Goal: Task Accomplishment & Management: Manage account settings

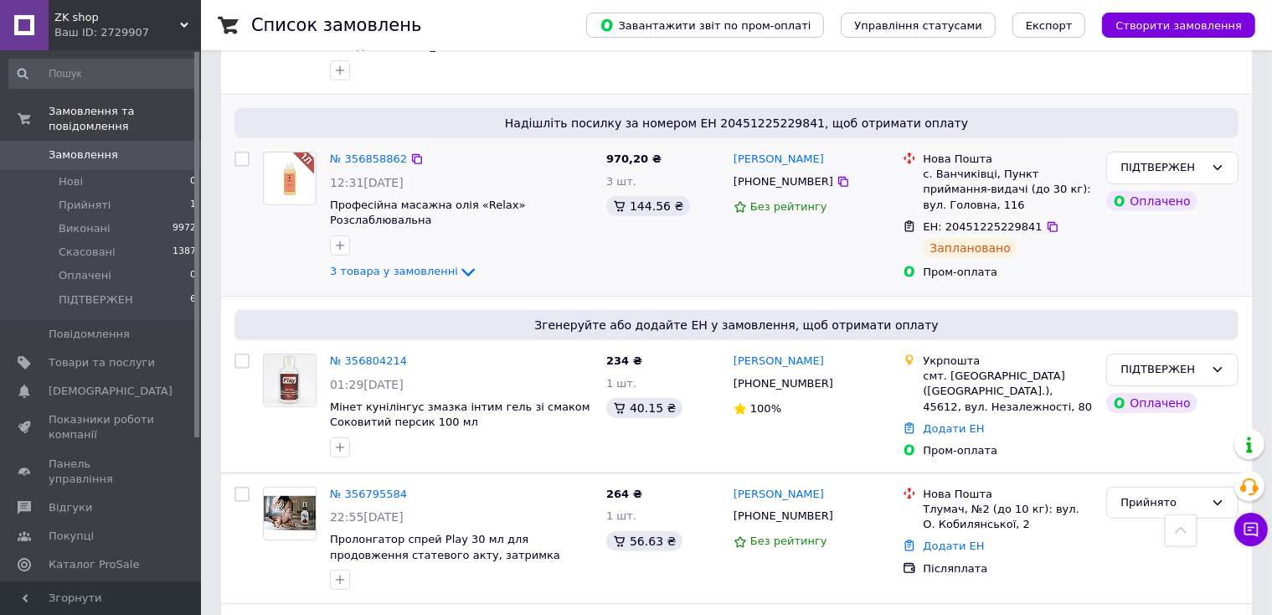
scroll to position [754, 0]
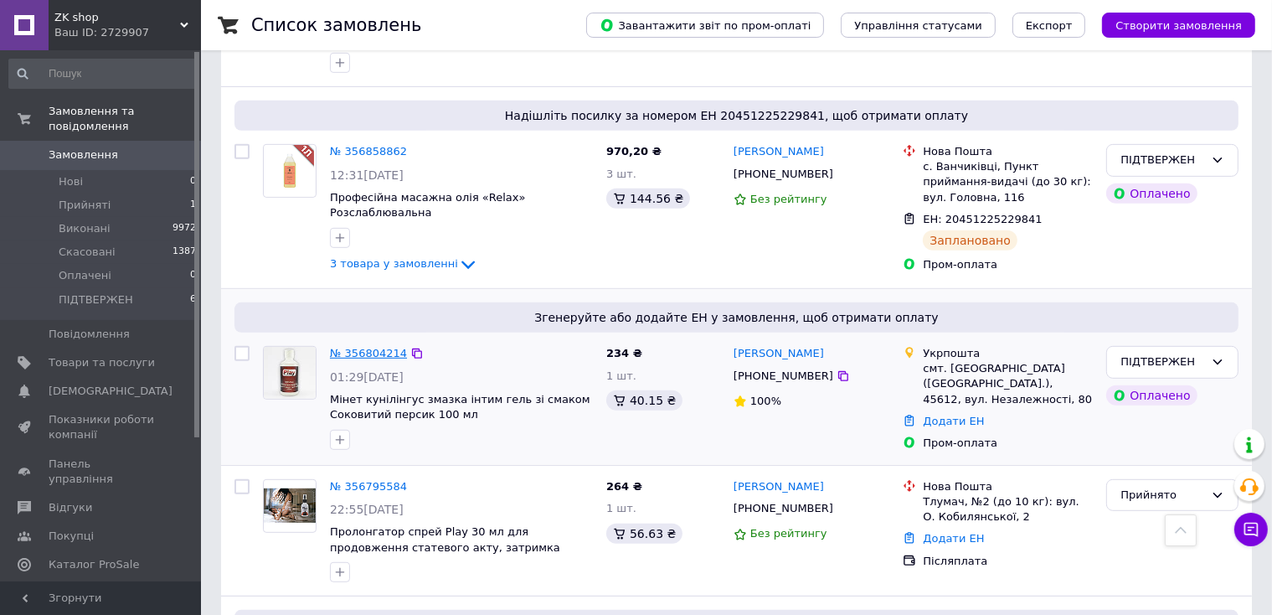
click at [364, 347] on link "№ 356804214" at bounding box center [368, 353] width 77 height 13
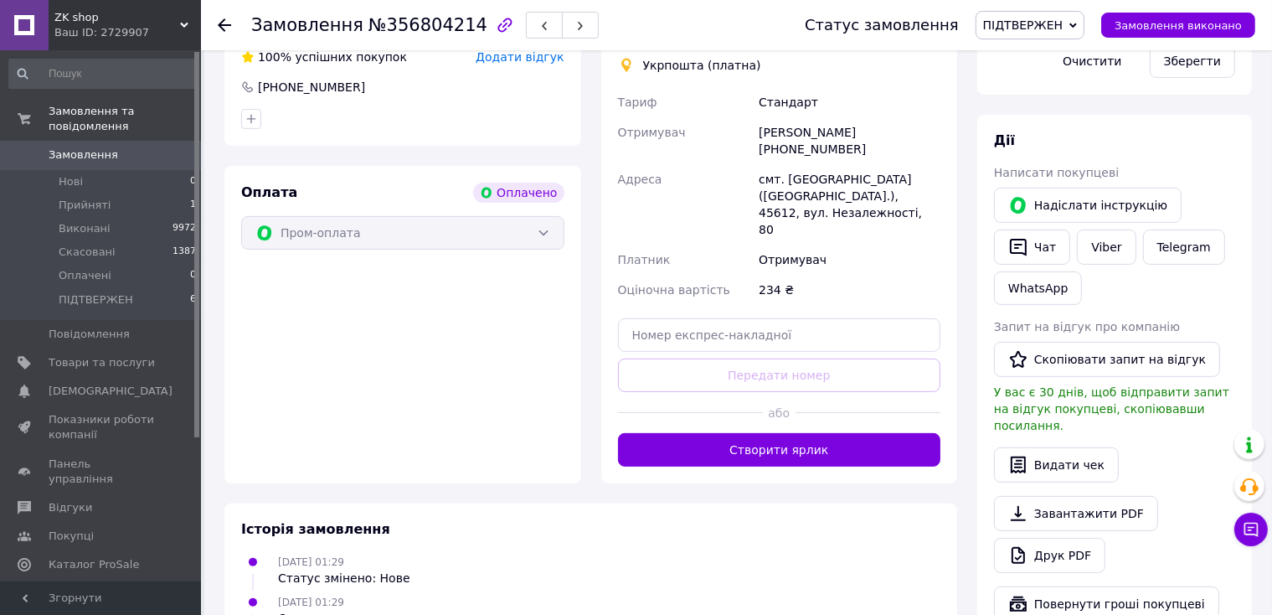
scroll to position [503, 0]
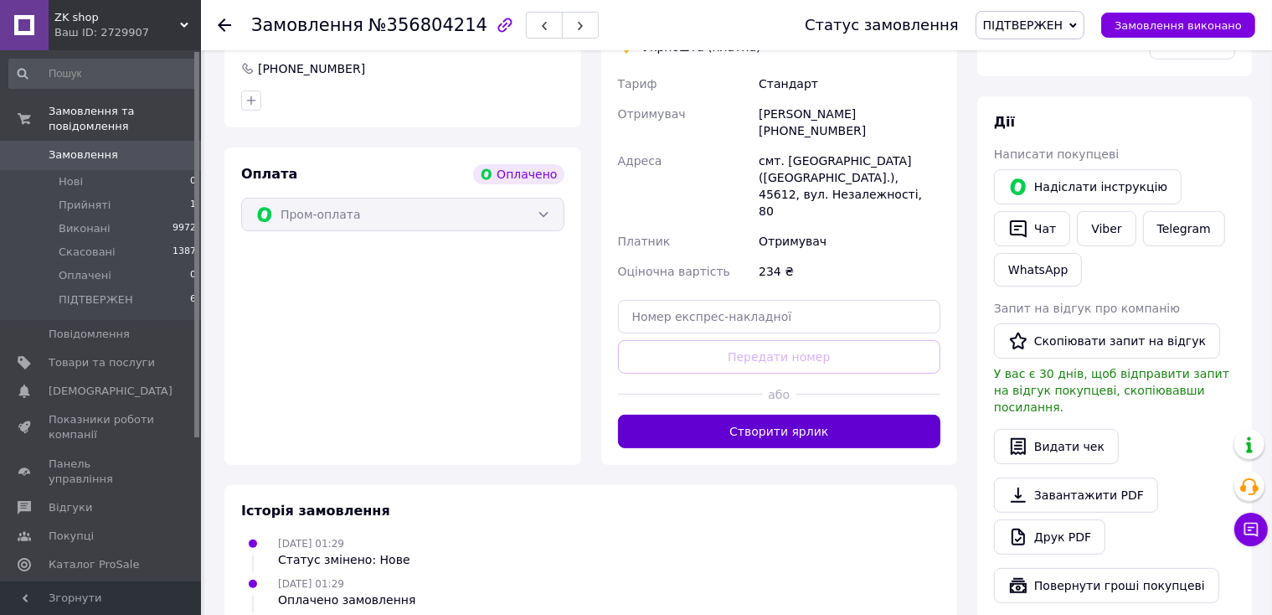
click at [771, 415] on button "Створити ярлик" at bounding box center [779, 432] width 323 height 34
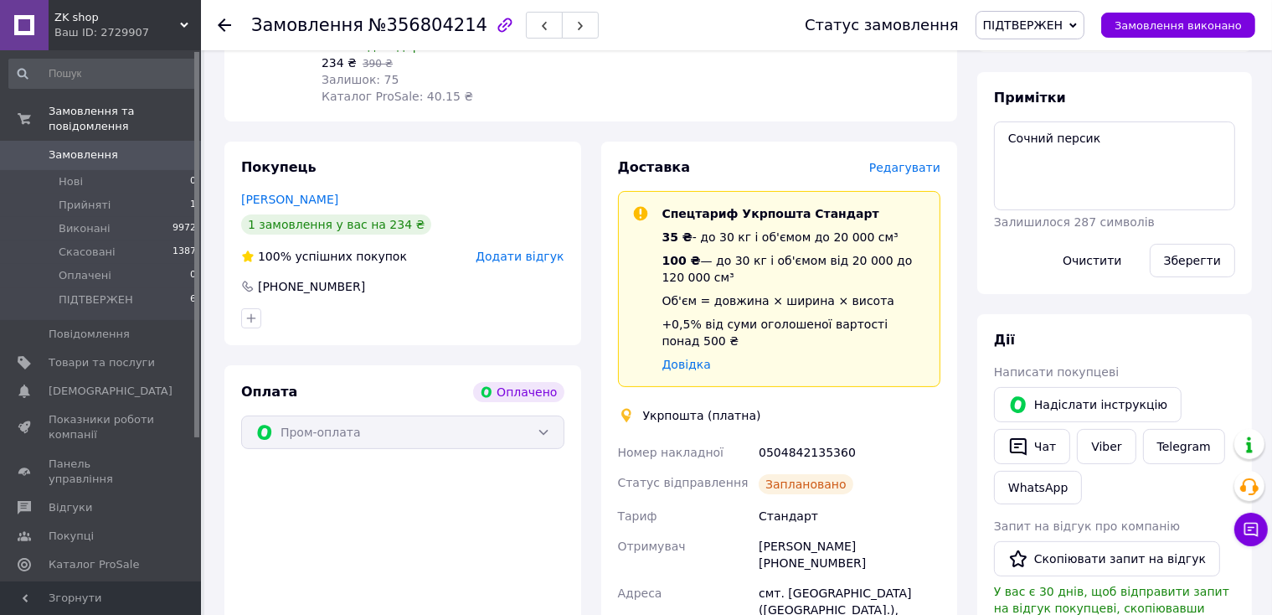
scroll to position [251, 0]
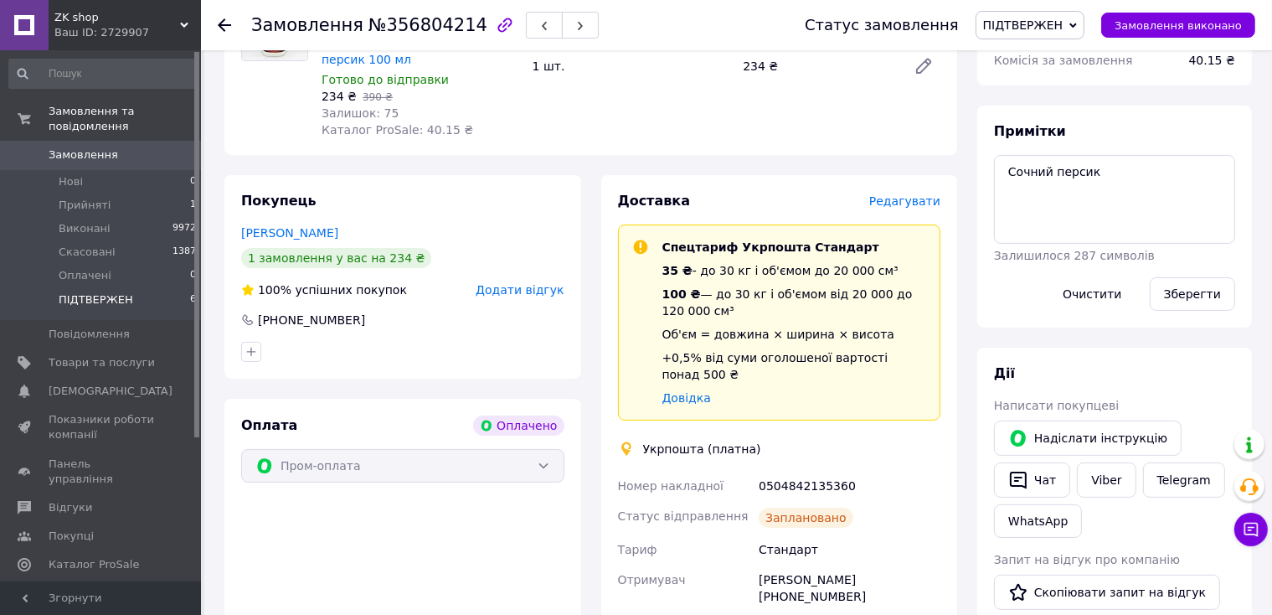
click at [94, 292] on span "ПІДТВЕРЖЕН" at bounding box center [96, 299] width 75 height 15
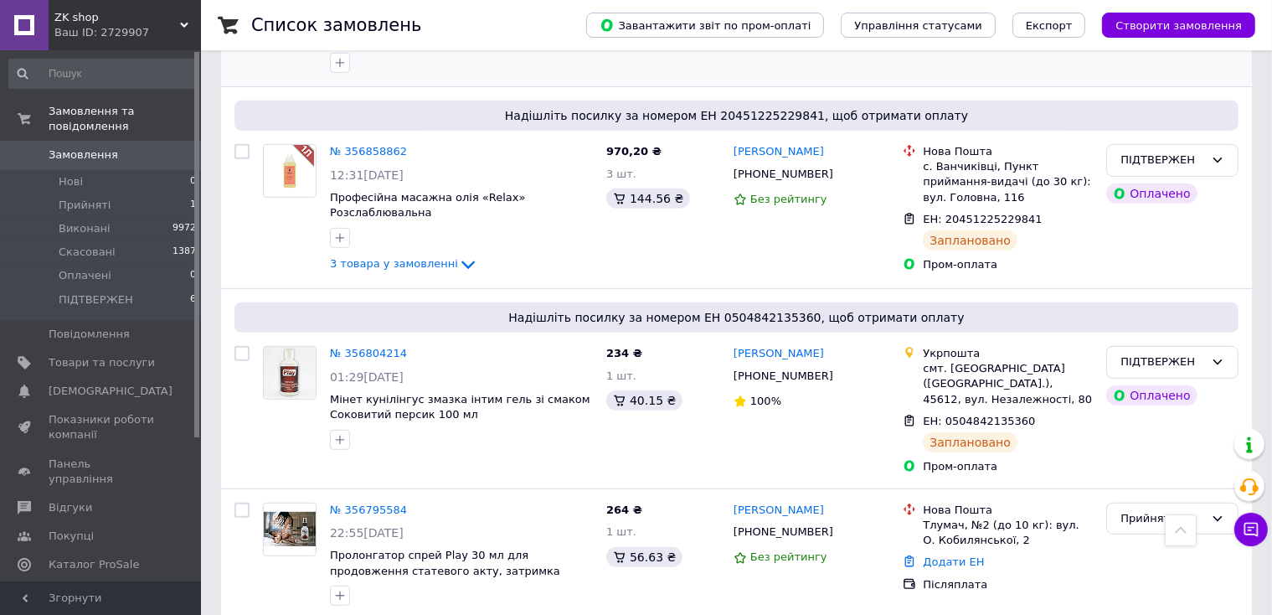
scroll to position [838, 0]
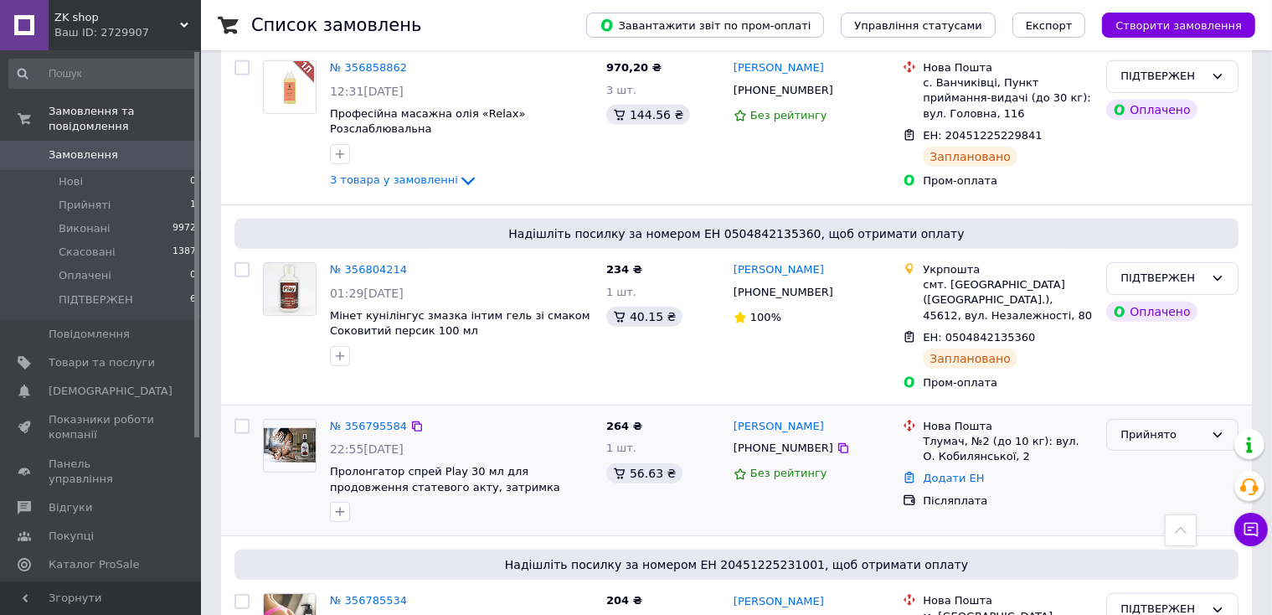
click at [1221, 432] on icon at bounding box center [1218, 434] width 9 height 5
click at [1129, 546] on li "ПІДТВЕРЖЕН" at bounding box center [1172, 561] width 131 height 31
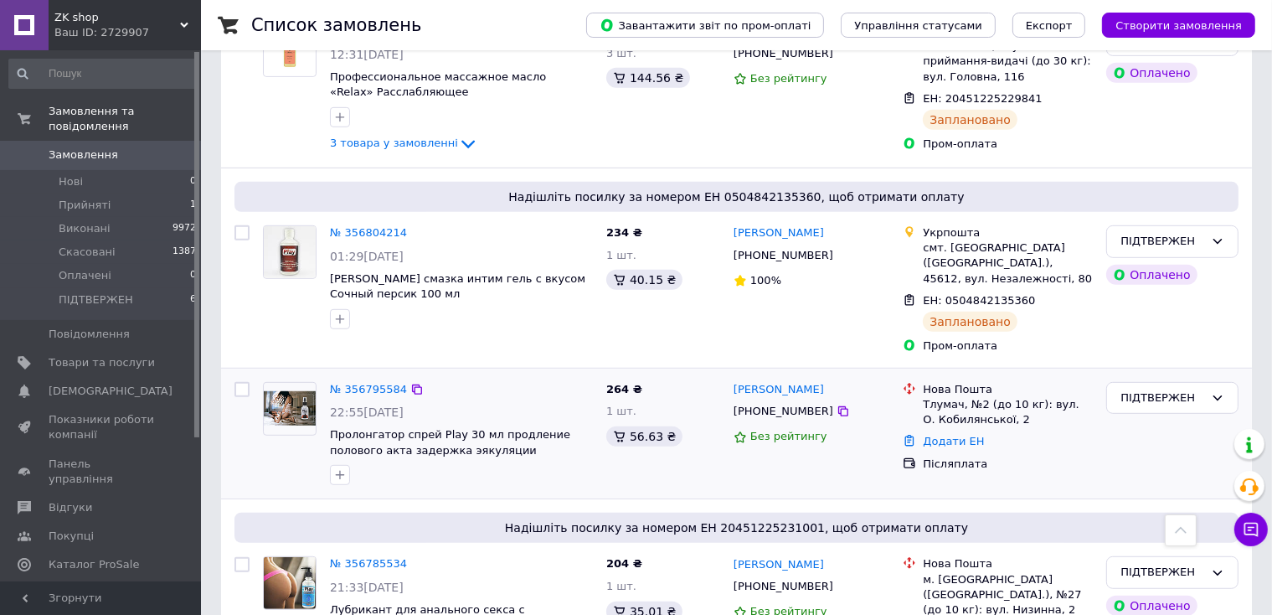
scroll to position [1005, 0]
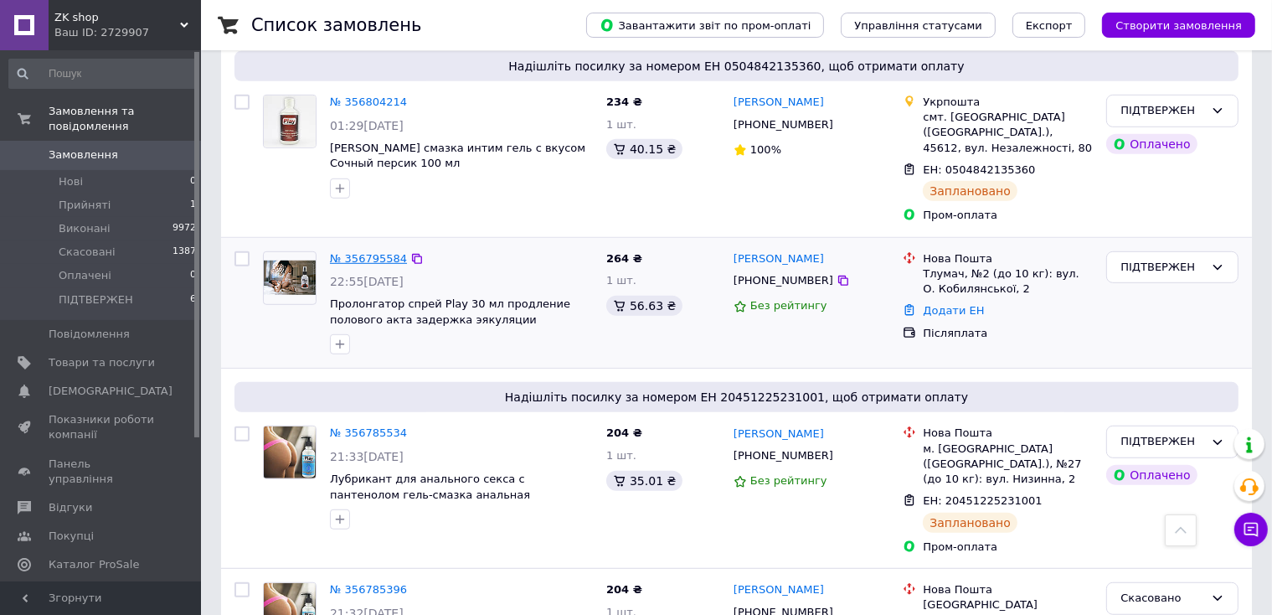
click at [372, 252] on link "№ 356795584" at bounding box center [368, 258] width 77 height 13
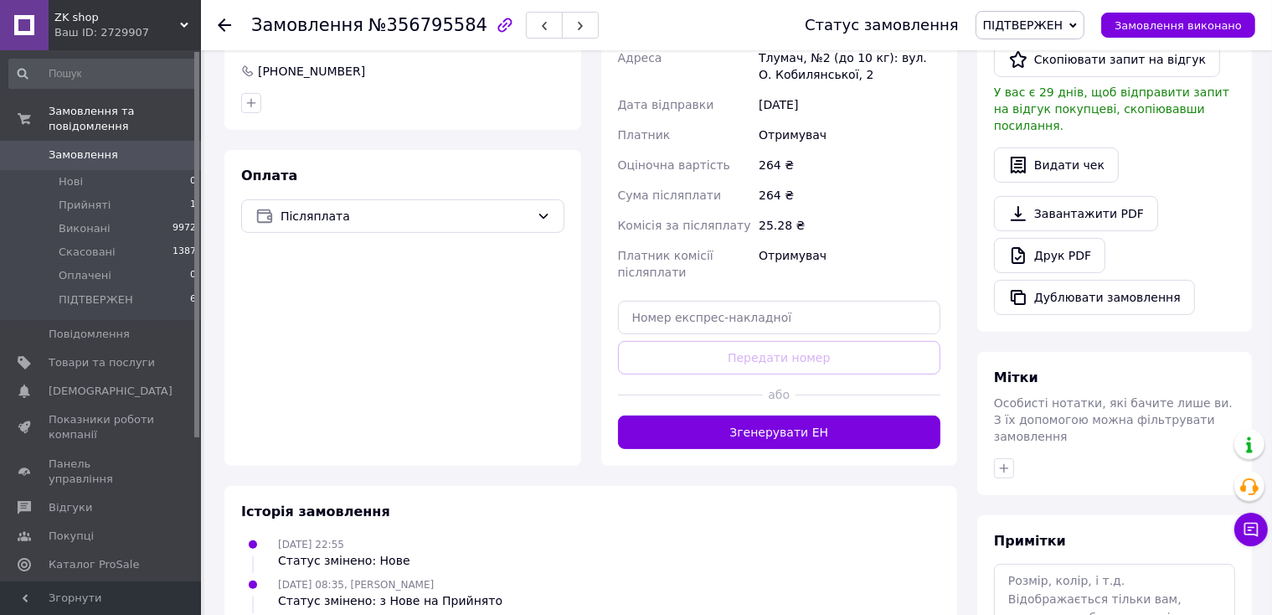
scroll to position [503, 0]
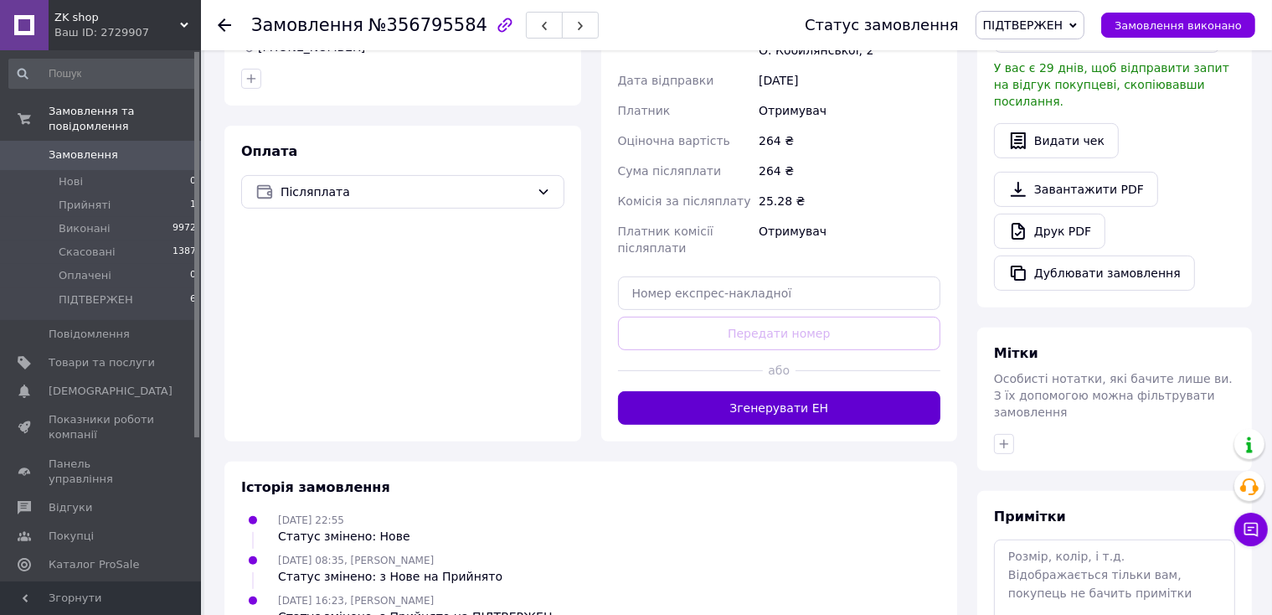
click at [777, 405] on button "Згенерувати ЕН" at bounding box center [779, 408] width 323 height 34
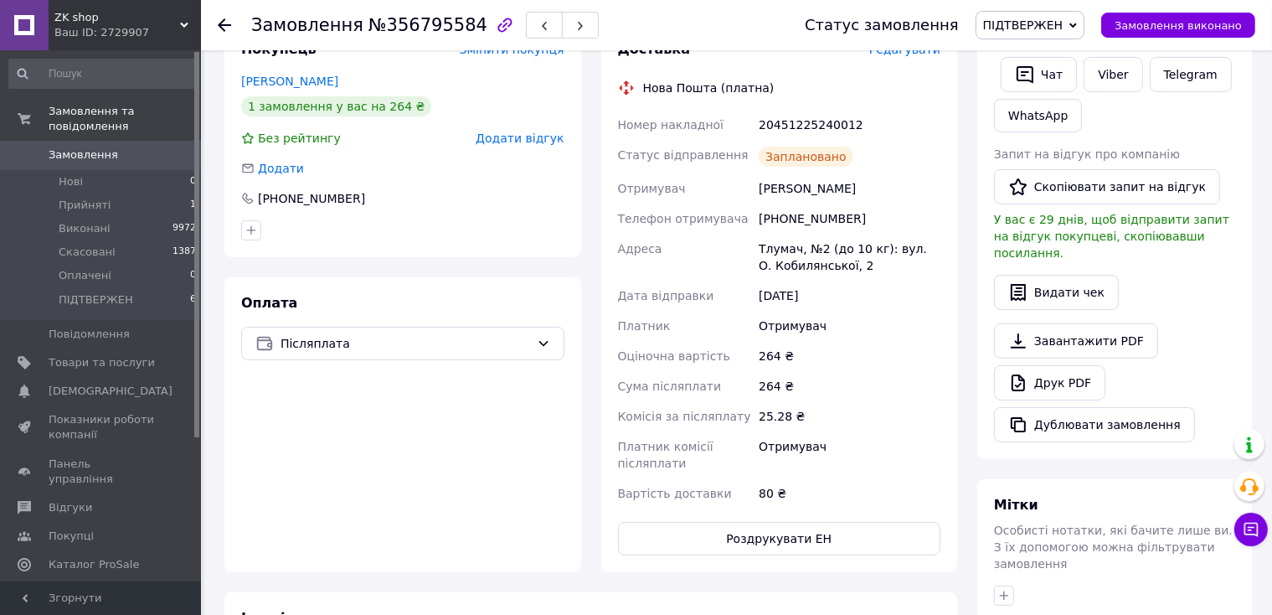
scroll to position [168, 0]
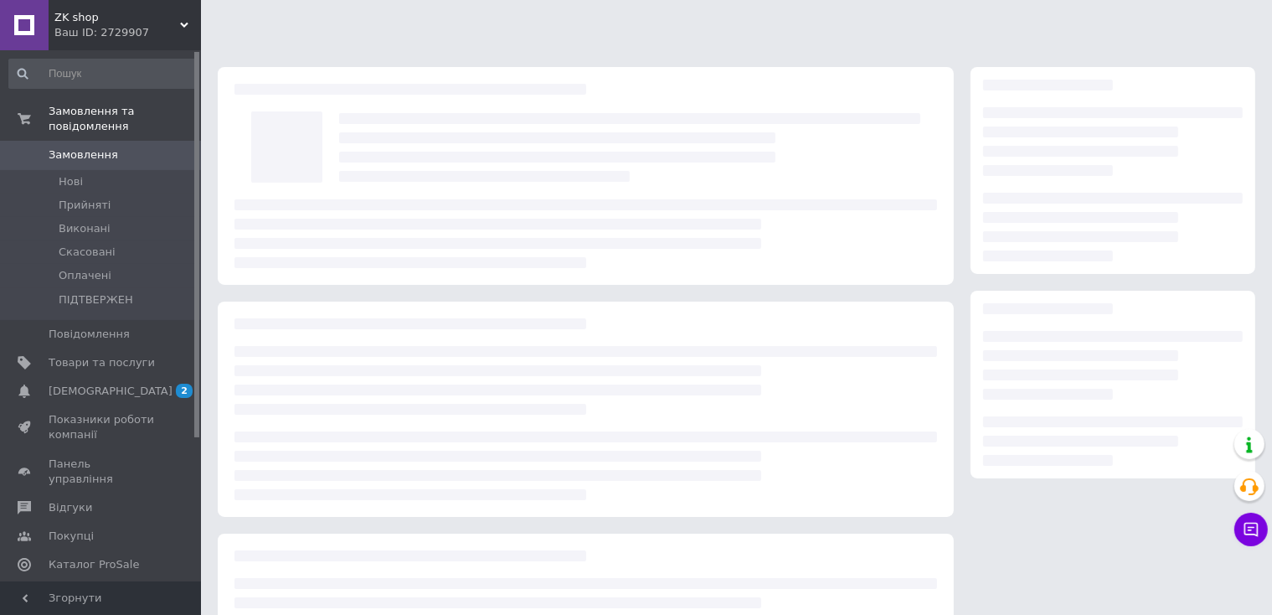
scroll to position [151, 0]
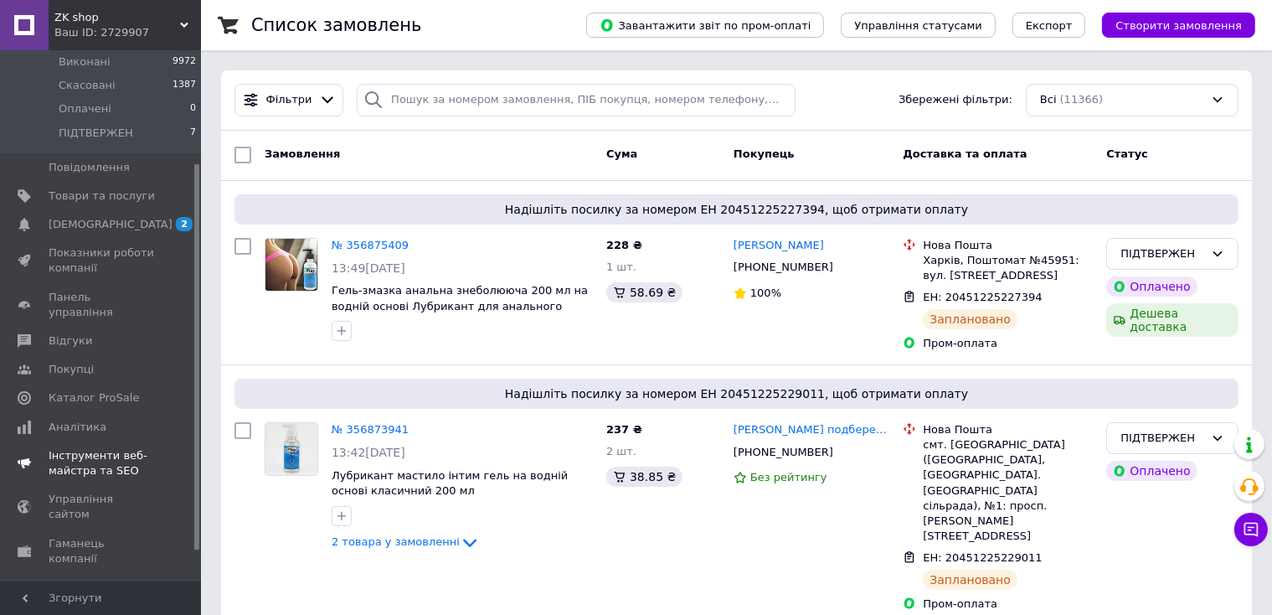
scroll to position [168, 0]
click at [86, 419] on span "Аналітика" at bounding box center [78, 426] width 58 height 15
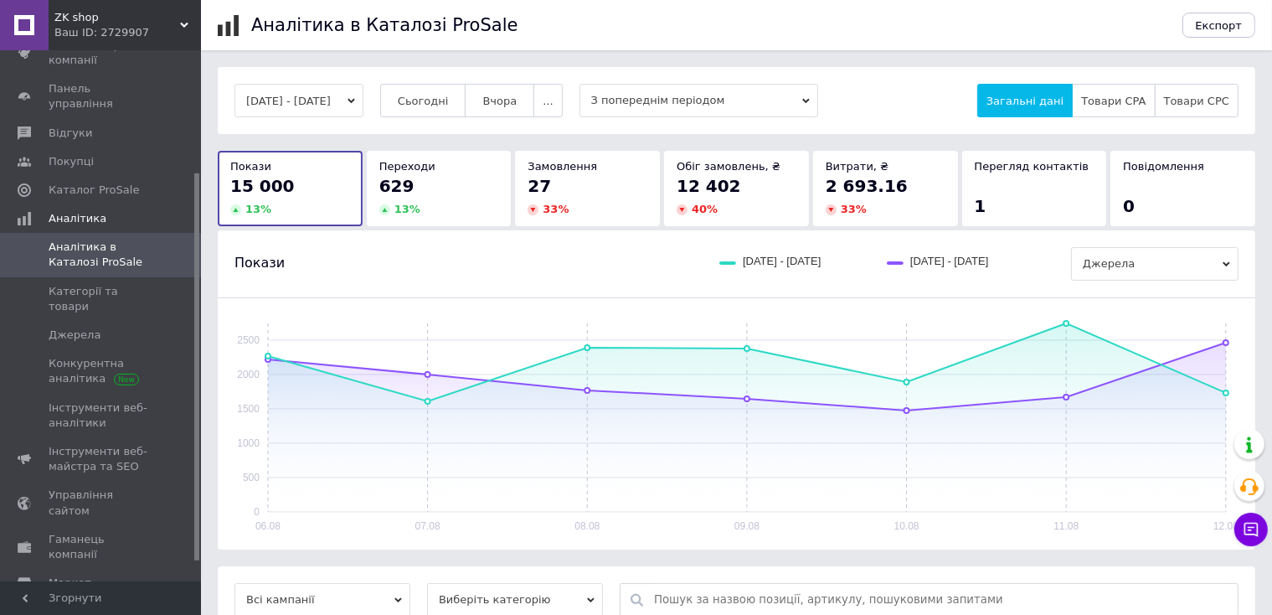
click at [364, 101] on button "06.08.2025 - 12.08.2025" at bounding box center [299, 101] width 129 height 34
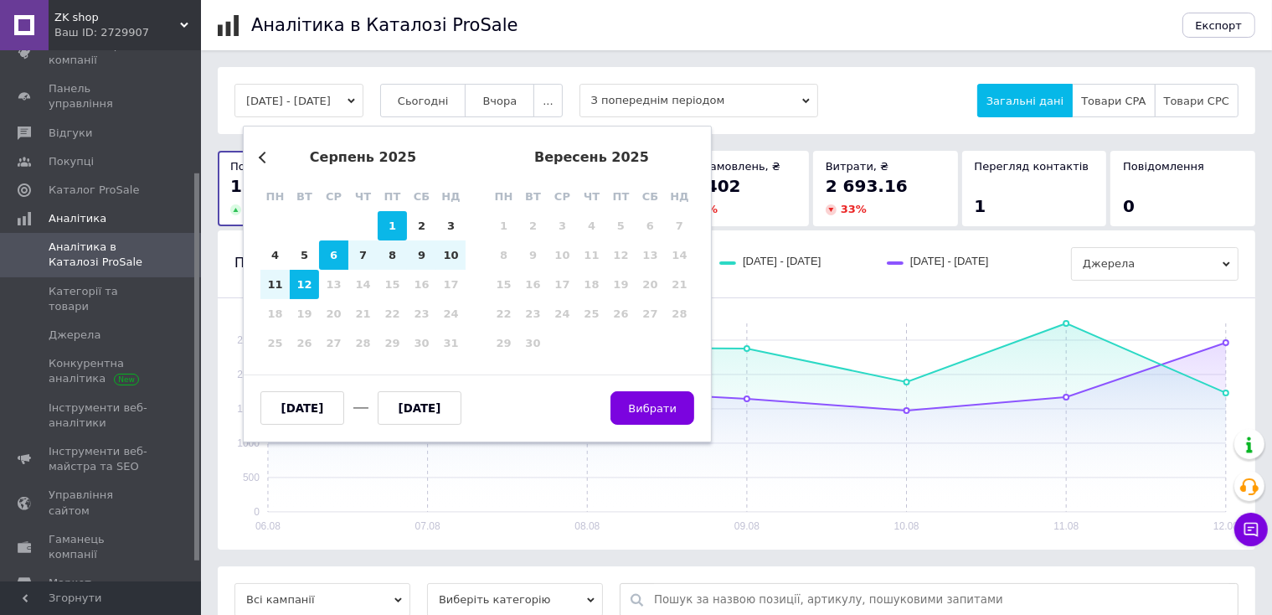
click at [392, 226] on div "1" at bounding box center [392, 225] width 29 height 29
type input "01.08.2025"
click at [307, 287] on div "12" at bounding box center [304, 284] width 29 height 29
type input "12.08.2025"
click at [663, 407] on span "Вибрати" at bounding box center [652, 408] width 49 height 13
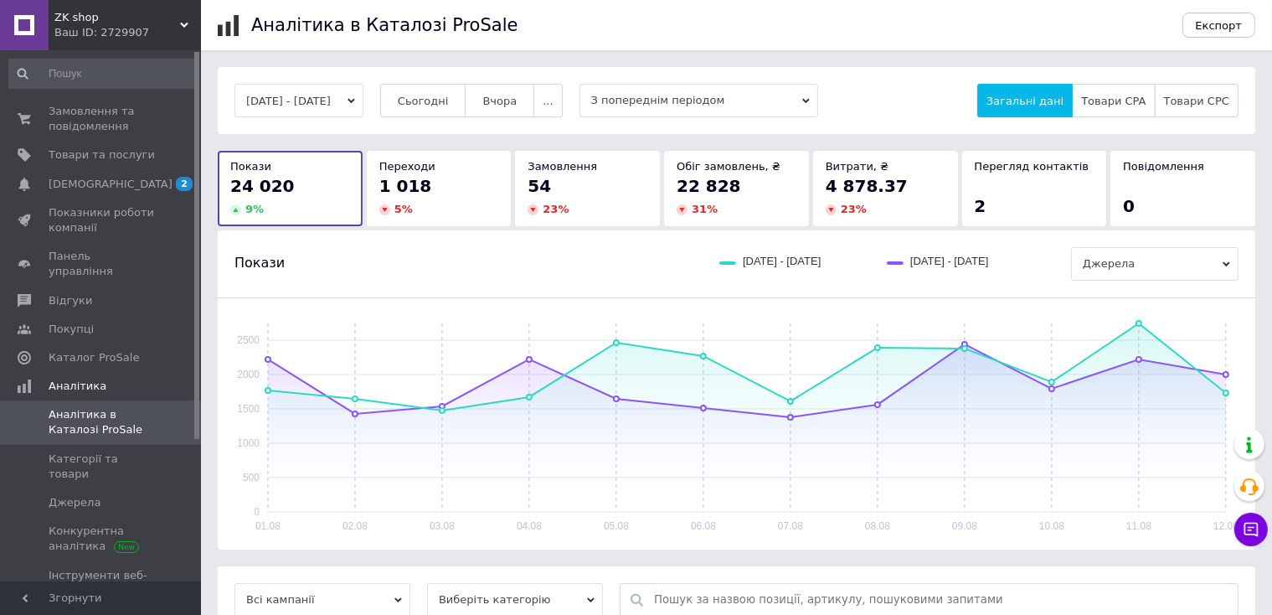
click at [210, 173] on div "01.08.2025 - 12.08.2025 Сьогодні Вчора ... З попереднім періодом Загальні дані …" at bounding box center [736, 584] width 1071 height 1034
click at [100, 156] on span "Товари та послуги" at bounding box center [102, 154] width 106 height 15
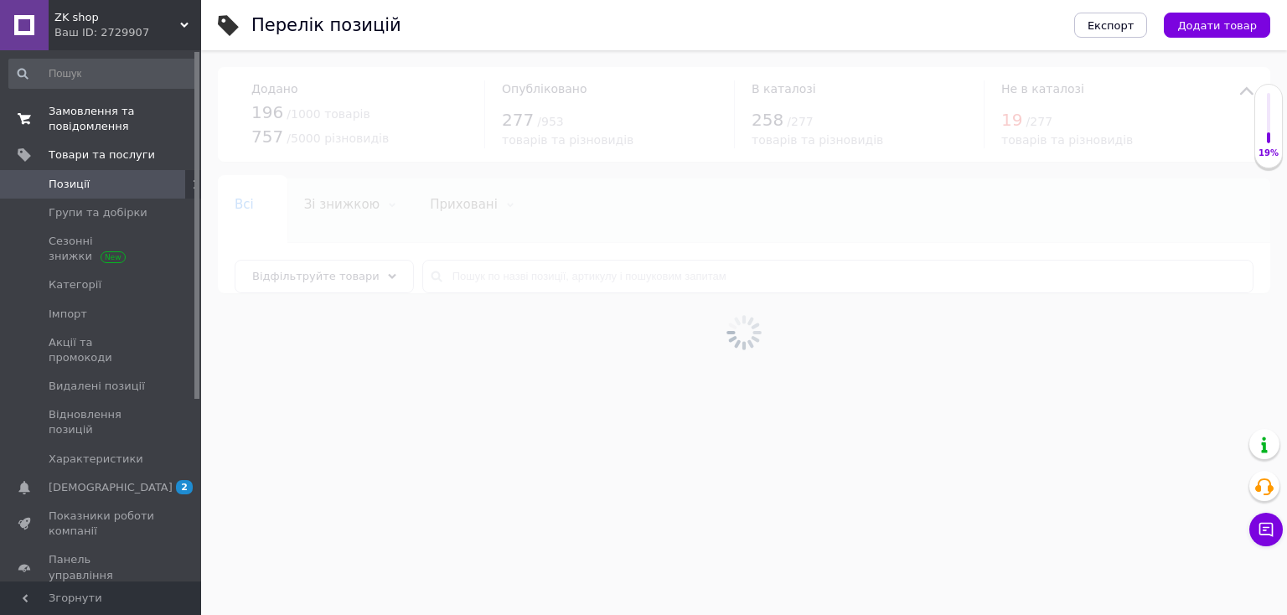
click at [104, 116] on span "Замовлення та повідомлення" at bounding box center [102, 119] width 106 height 30
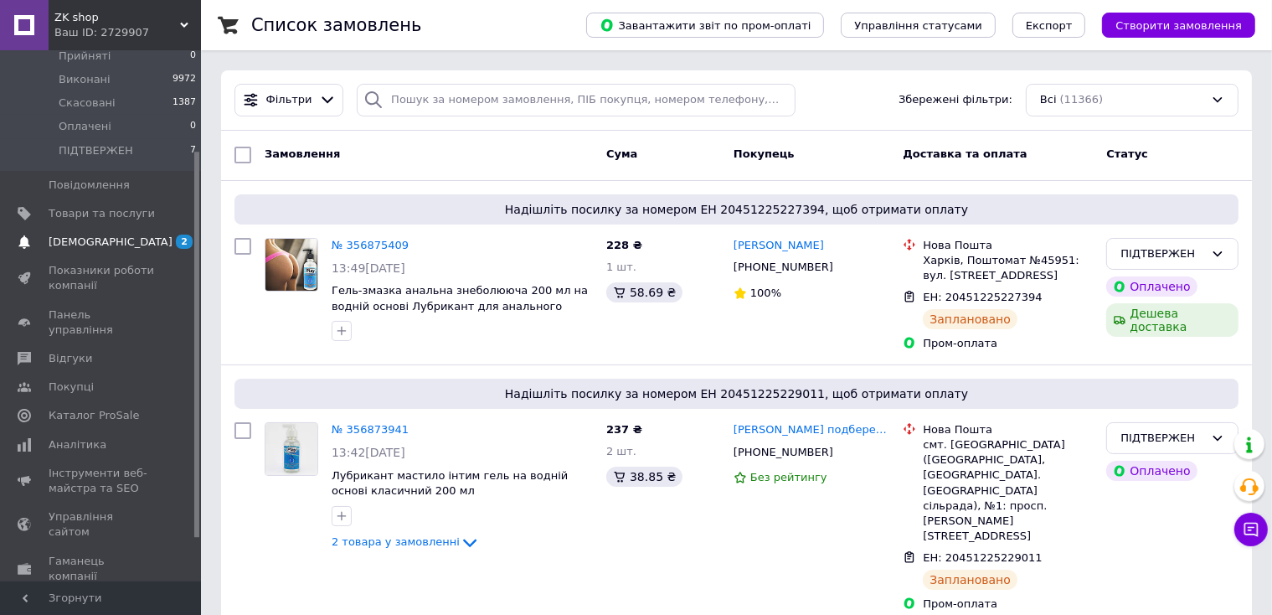
scroll to position [198, 0]
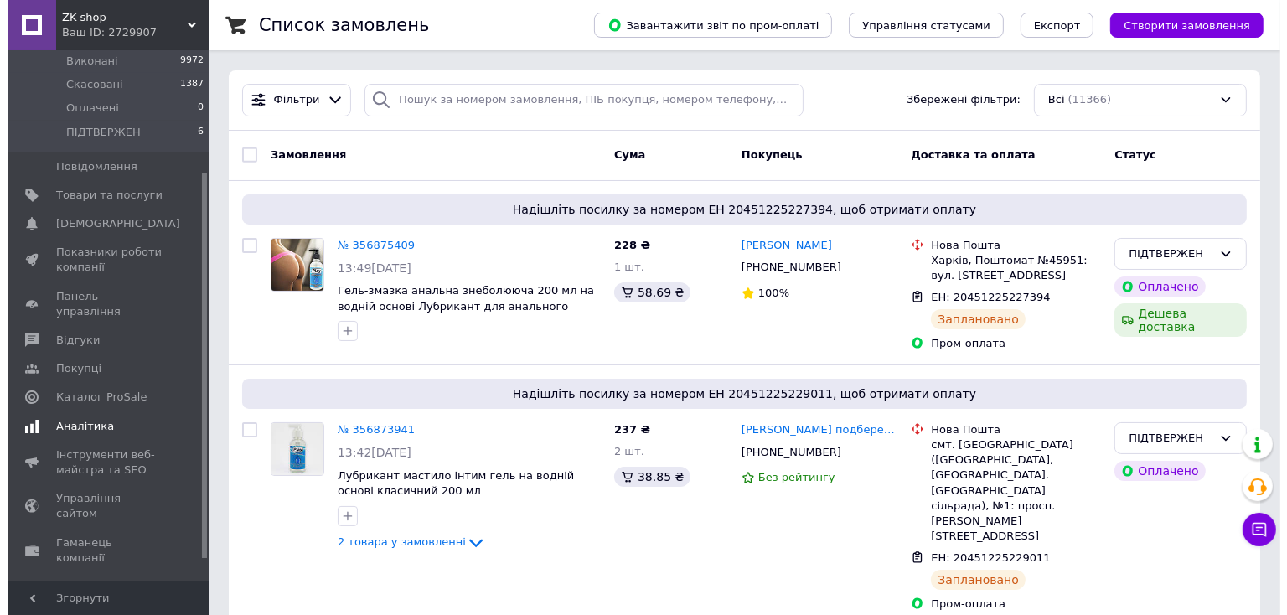
scroll to position [198, 0]
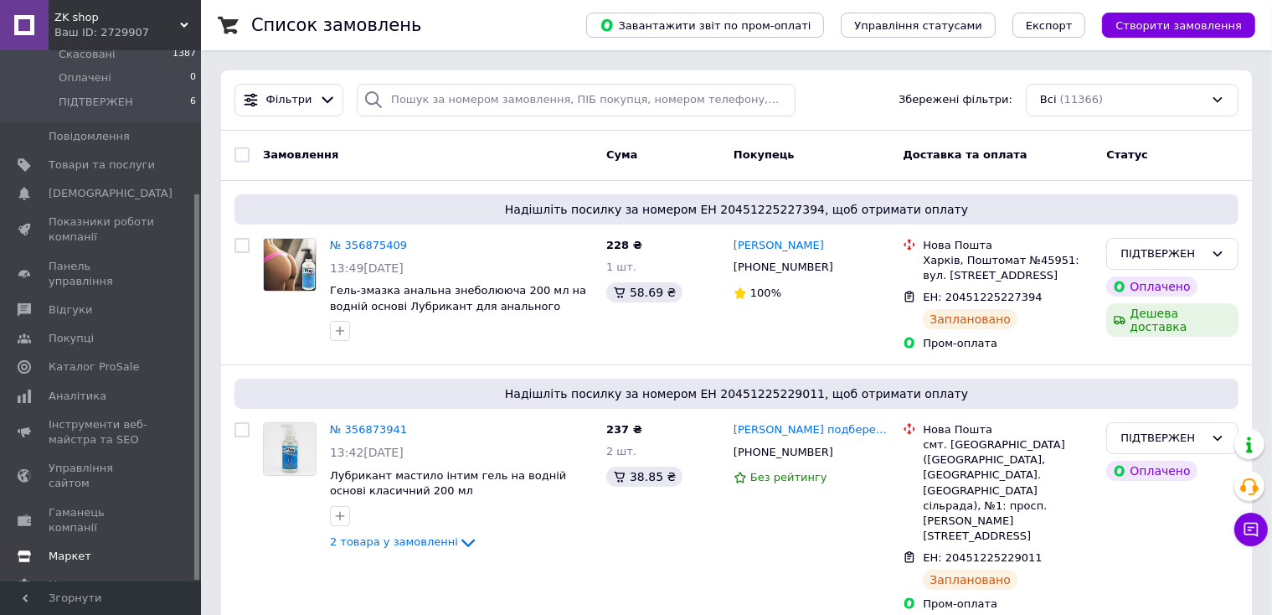
click at [73, 549] on span "Маркет" at bounding box center [70, 556] width 43 height 15
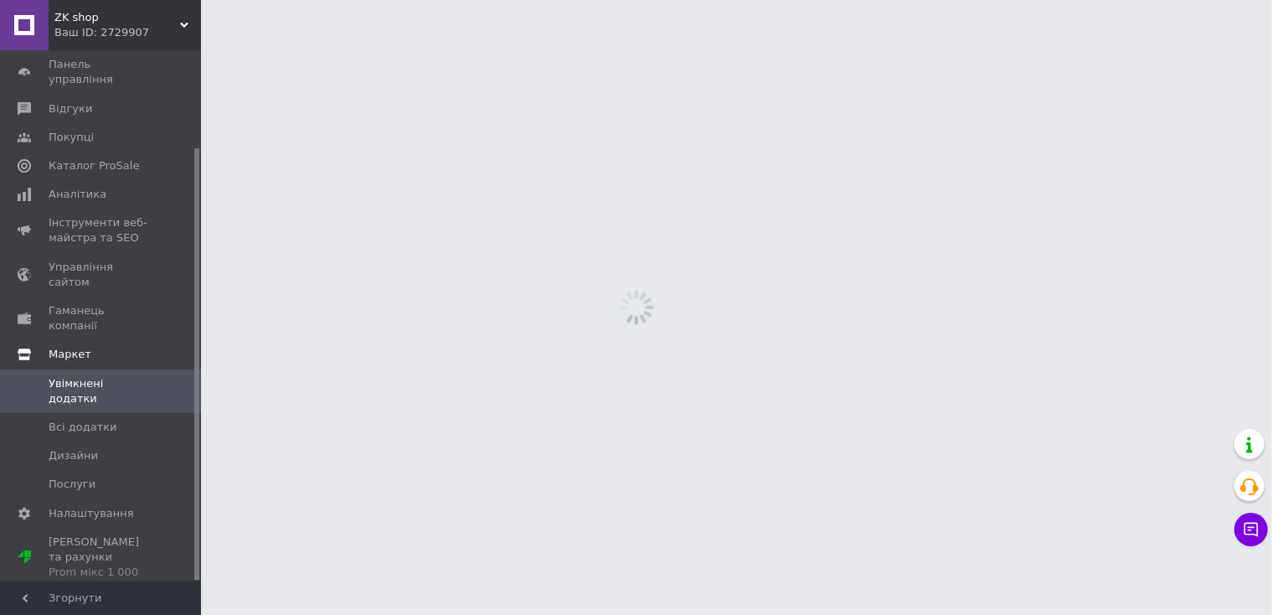
scroll to position [120, 0]
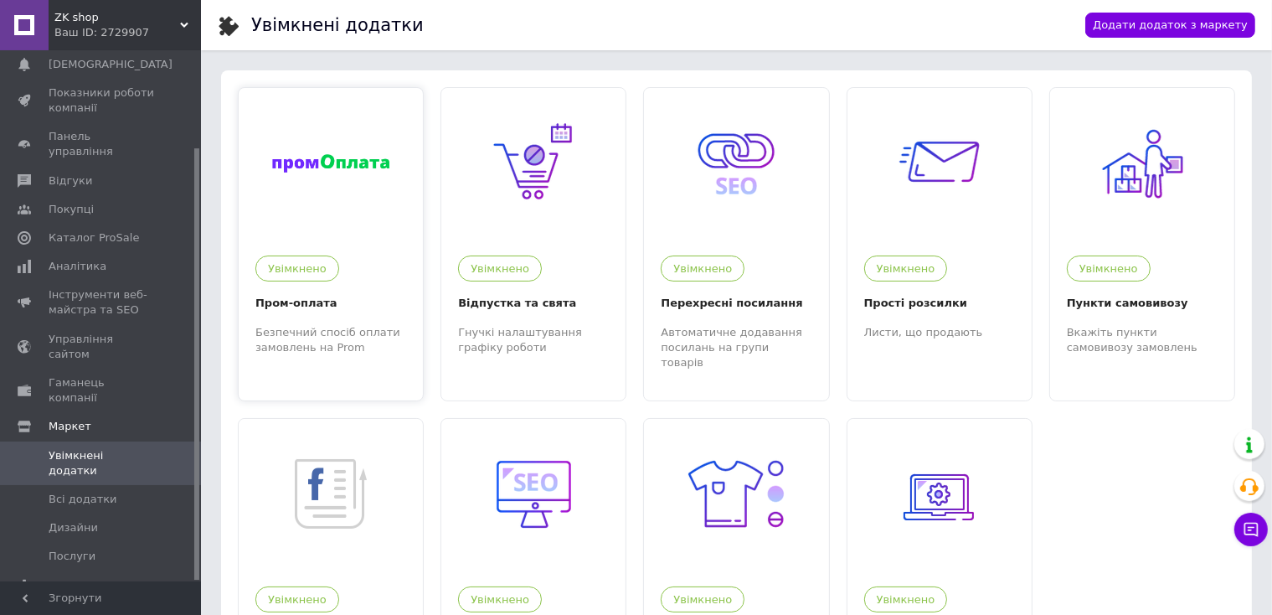
click at [339, 168] on img at bounding box center [330, 163] width 117 height 19
